Goal: Task Accomplishment & Management: Manage account settings

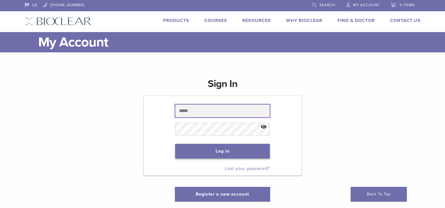
type input "**********"
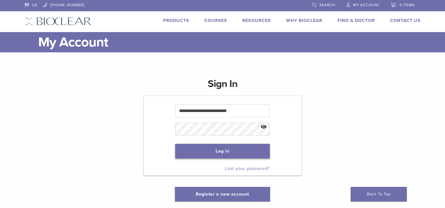
click at [223, 148] on button "Log in" at bounding box center [222, 151] width 95 height 15
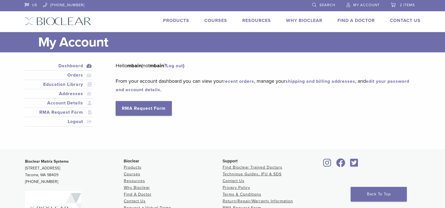
click at [407, 4] on span "2 items" at bounding box center [407, 5] width 15 height 4
